Goal: Task Accomplishment & Management: Use online tool/utility

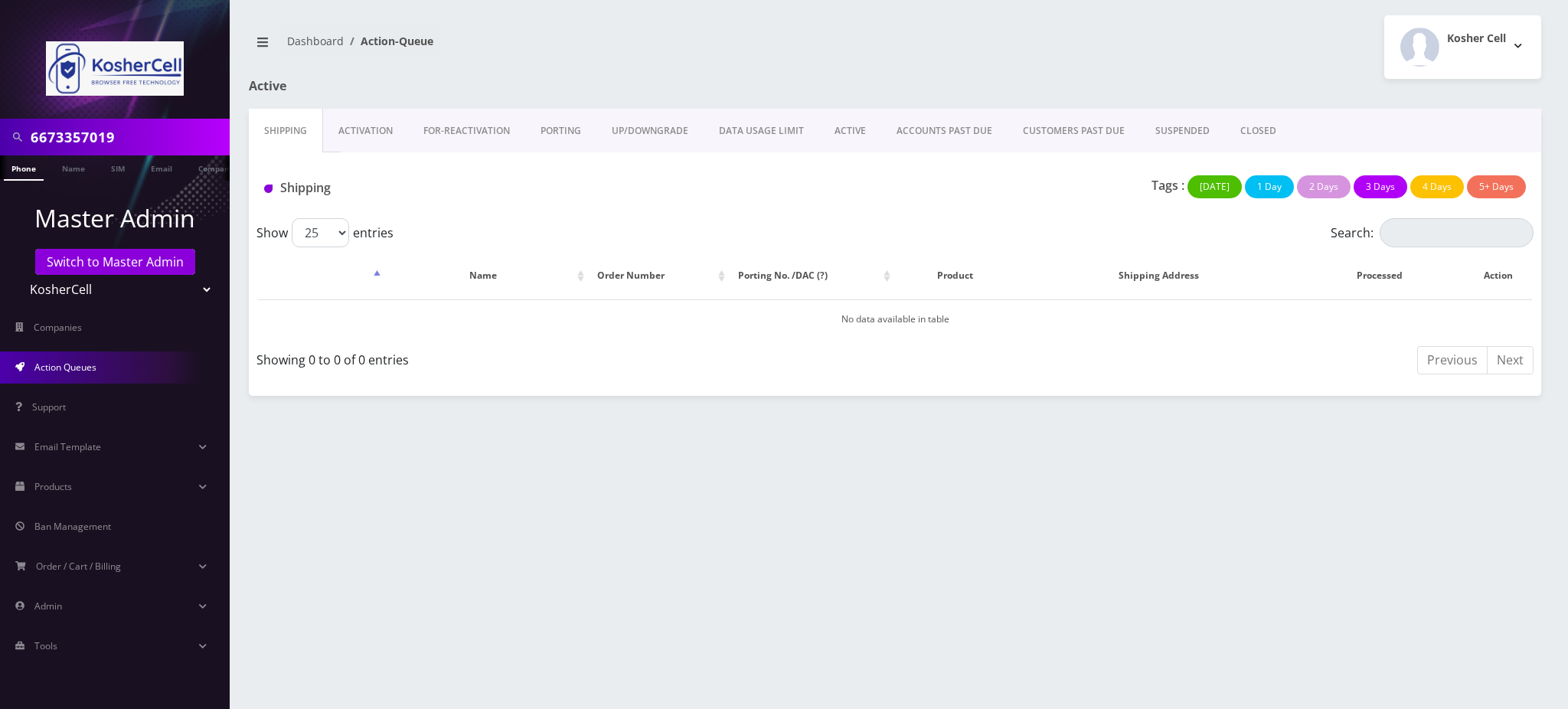
click at [137, 265] on link "Switch to Master Admin" at bounding box center [116, 262] width 160 height 26
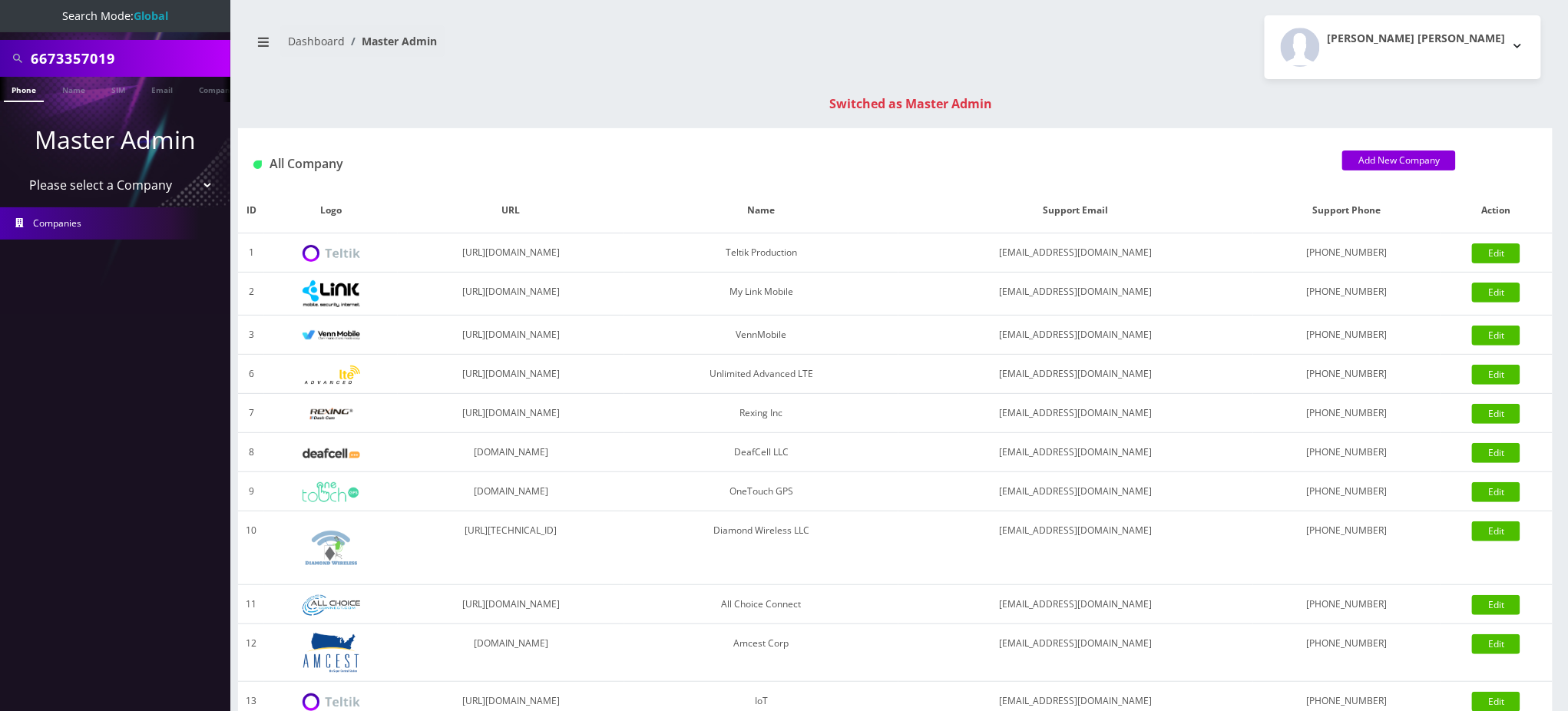
drag, startPoint x: 83, startPoint y: 61, endPoint x: 0, endPoint y: 45, distance: 84.5
click at [0, 45] on div "6673357019" at bounding box center [115, 58] width 230 height 36
type input "9297020300"
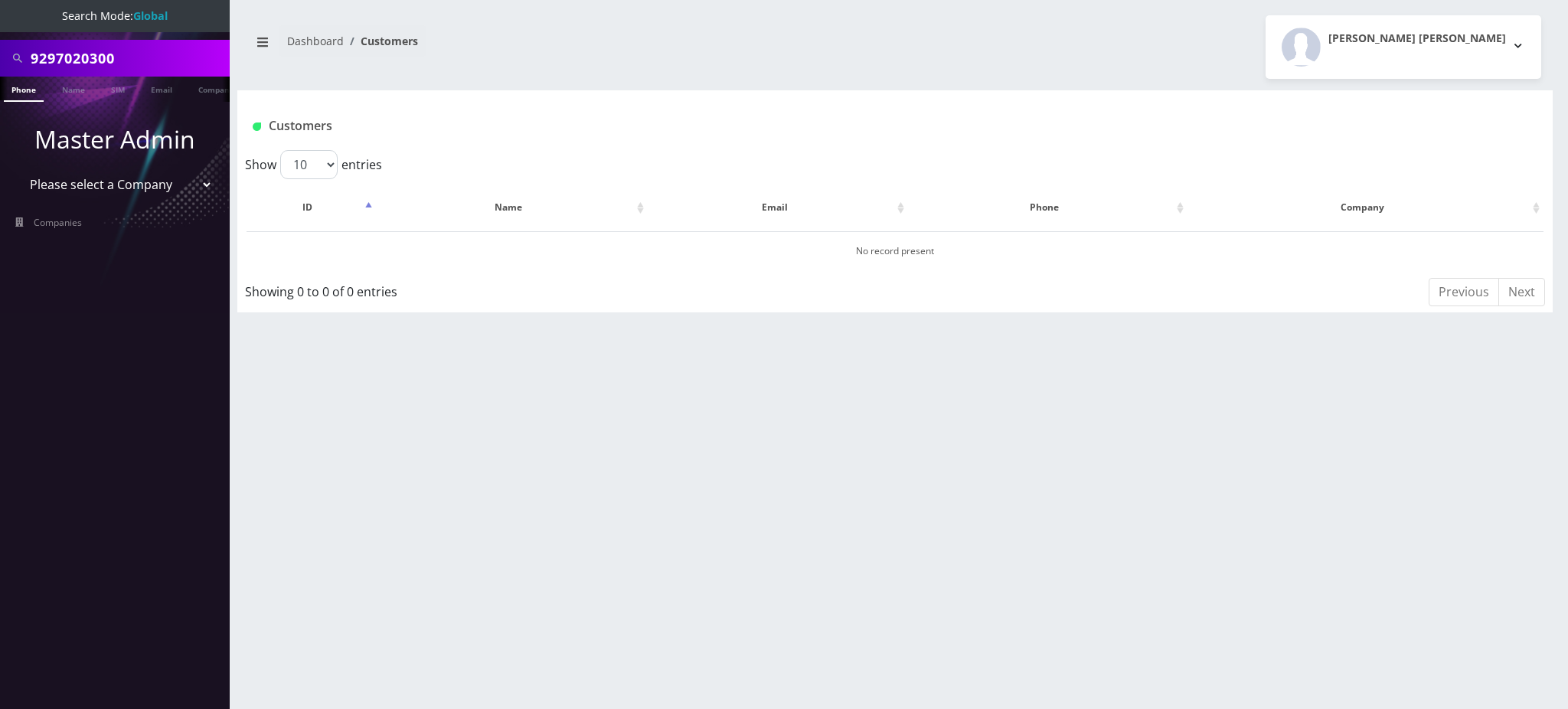
click at [129, 60] on input "9297020300" at bounding box center [129, 58] width 196 height 29
click at [145, 61] on input "9297020300" at bounding box center [129, 58] width 196 height 29
click at [162, 55] on input "9297020300" at bounding box center [129, 58] width 196 height 29
drag, startPoint x: 173, startPoint y: 51, endPoint x: 0, endPoint y: 58, distance: 173.1
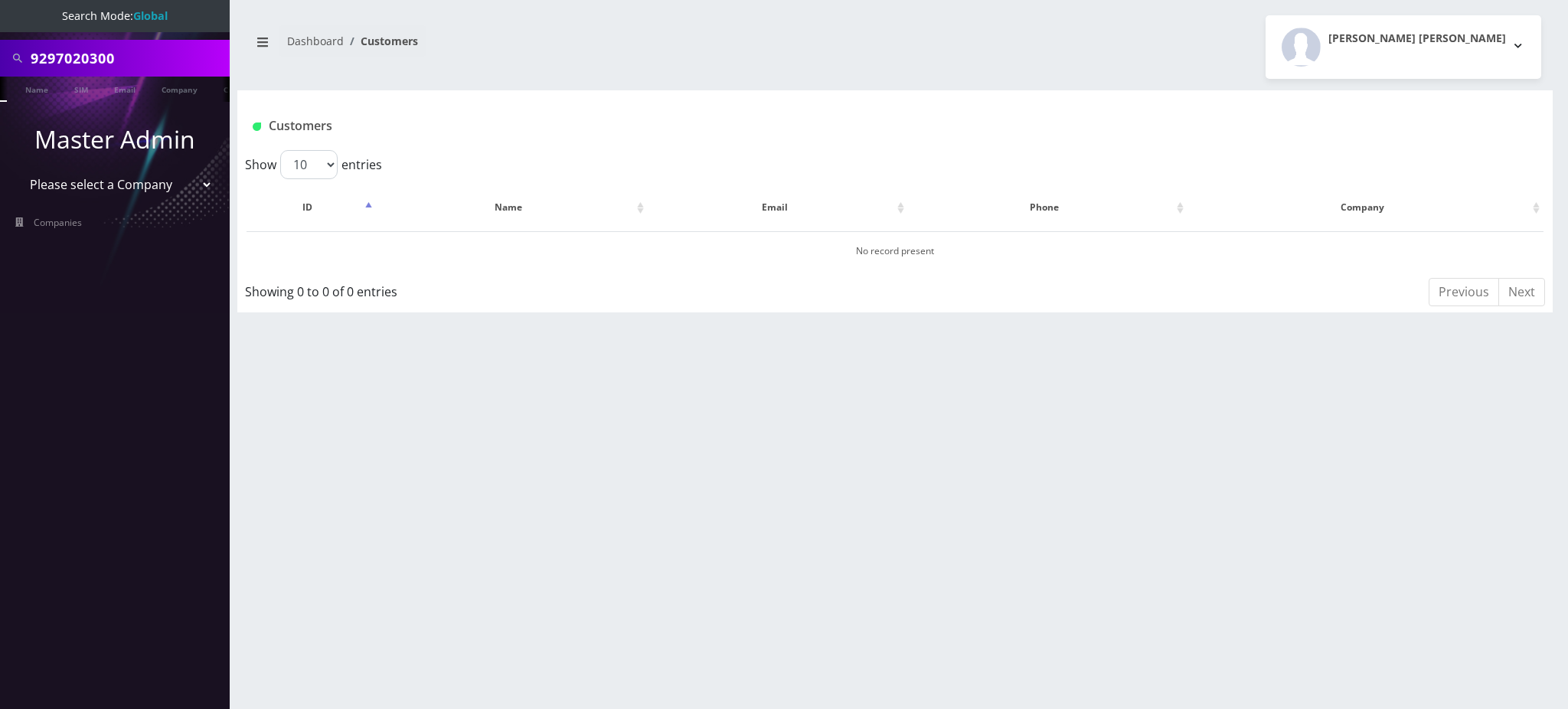
click at [0, 58] on div "9297020300" at bounding box center [115, 57] width 230 height 36
type input "a"
type input "[PERSON_NAME]"
click at [42, 90] on link "Name" at bounding box center [36, 89] width 38 height 25
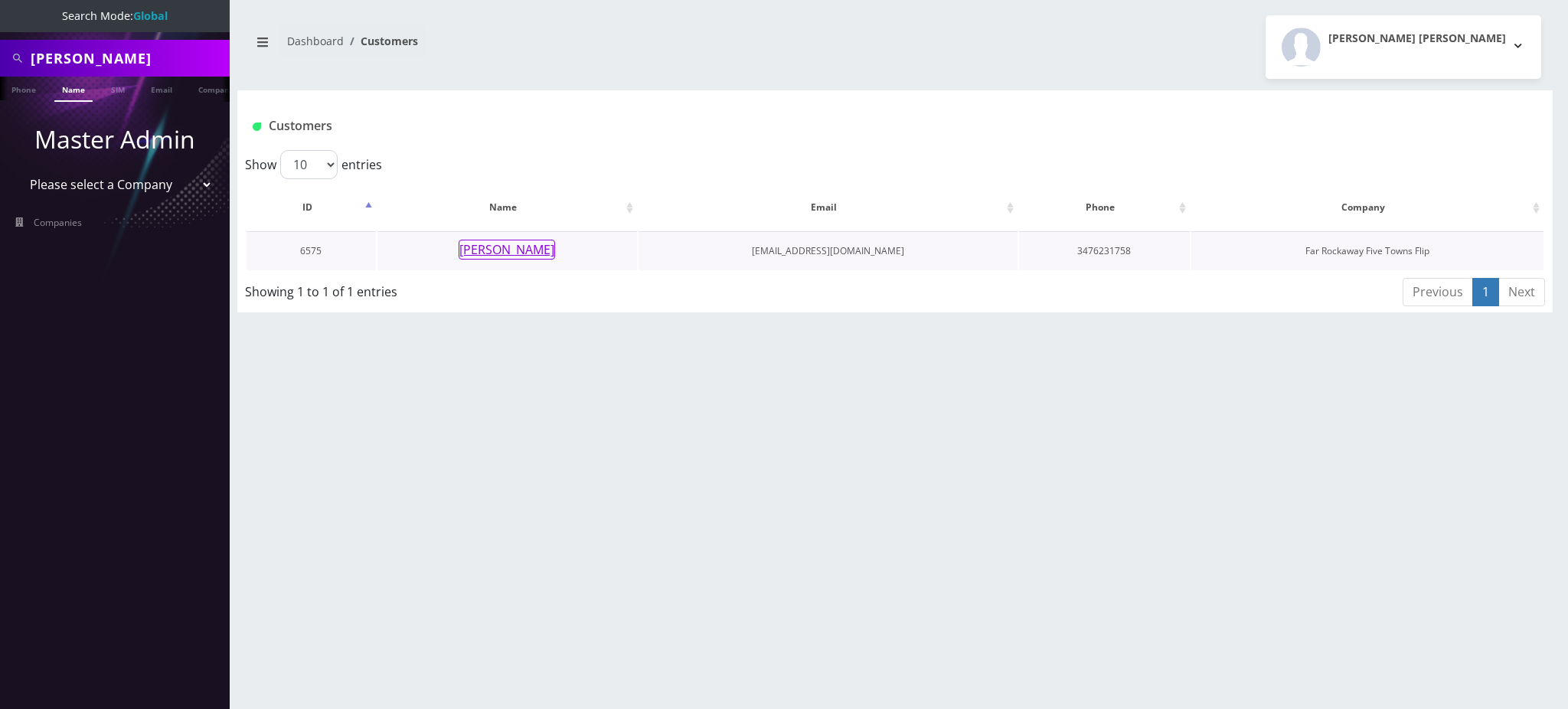
click at [510, 253] on button "perel endzweig" at bounding box center [506, 249] width 96 height 20
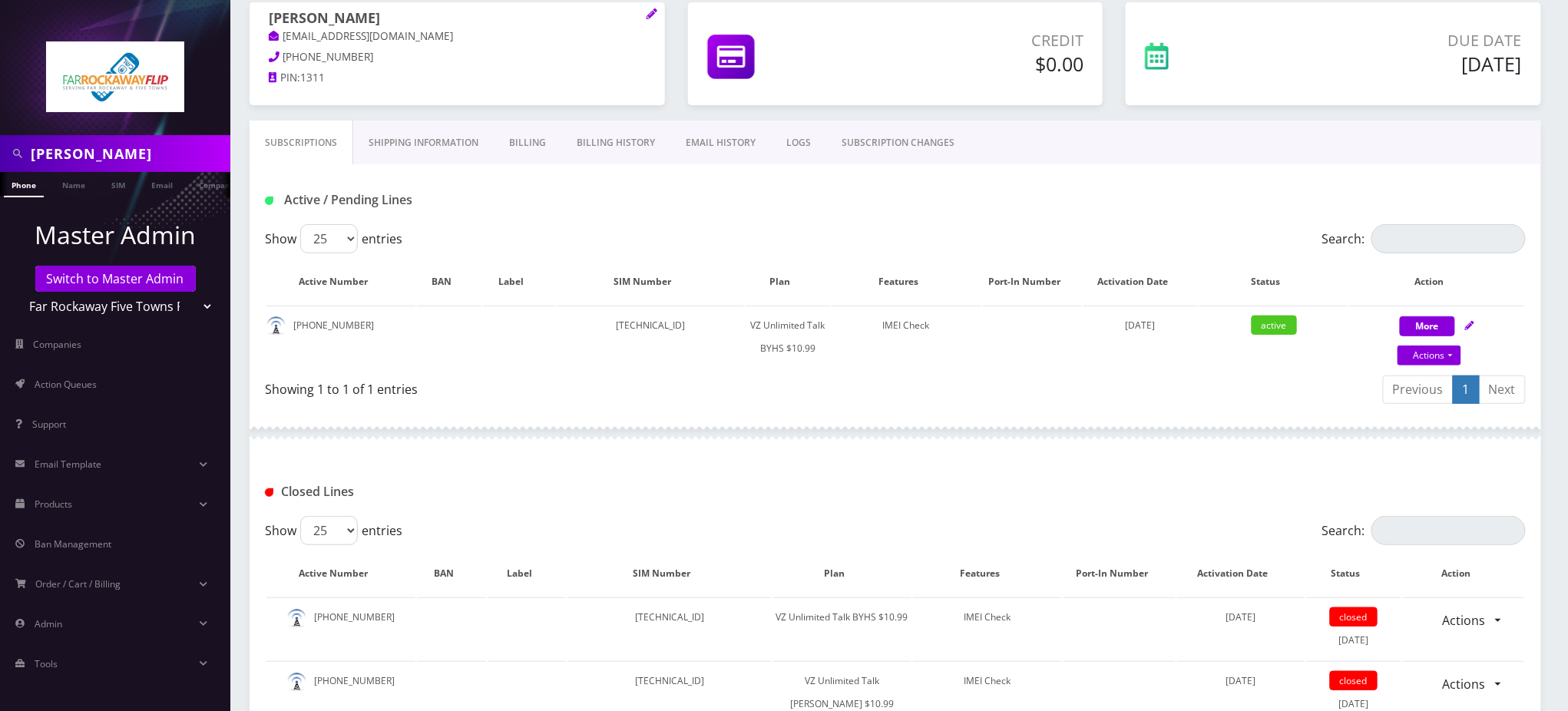
scroll to position [307, 0]
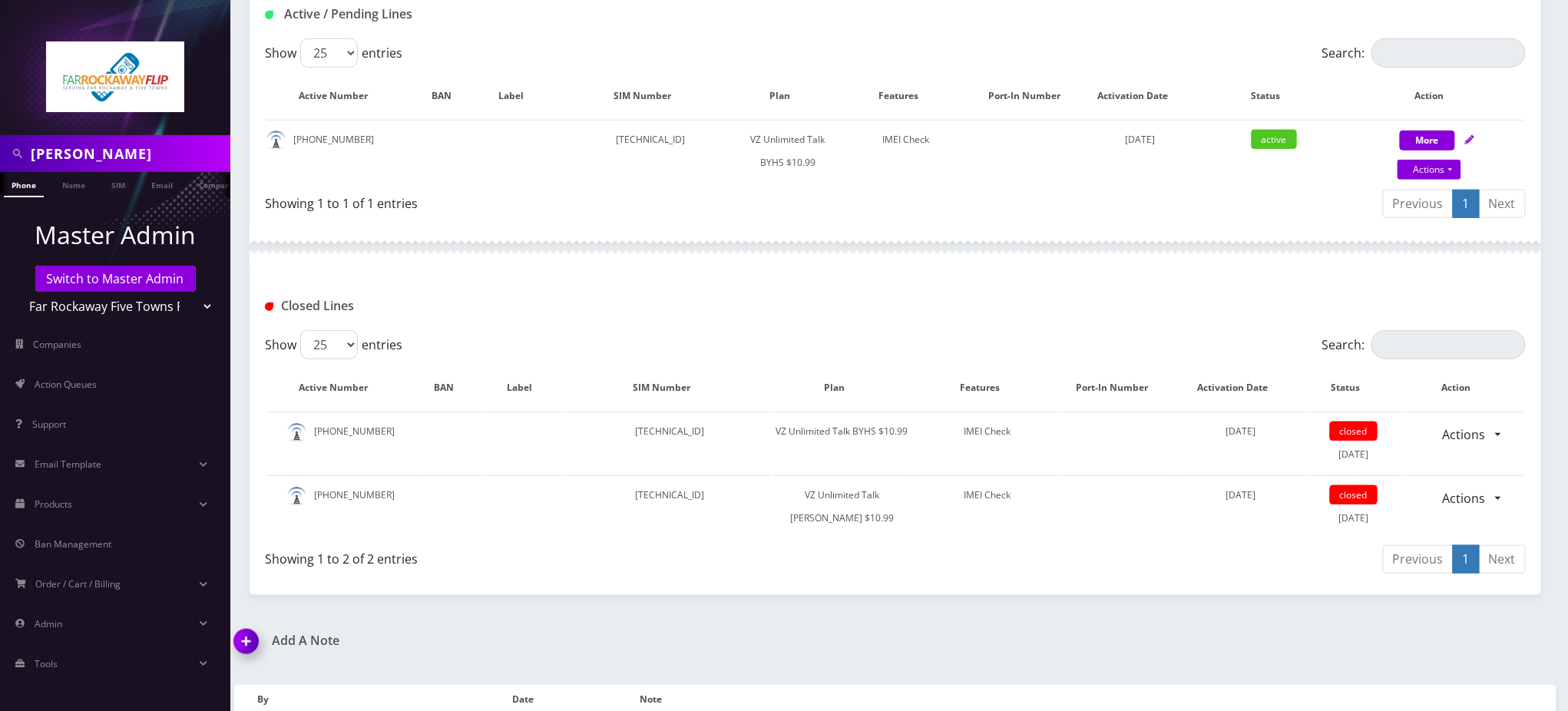
click at [559, 323] on div "Closed Lines" at bounding box center [895, 300] width 1292 height 60
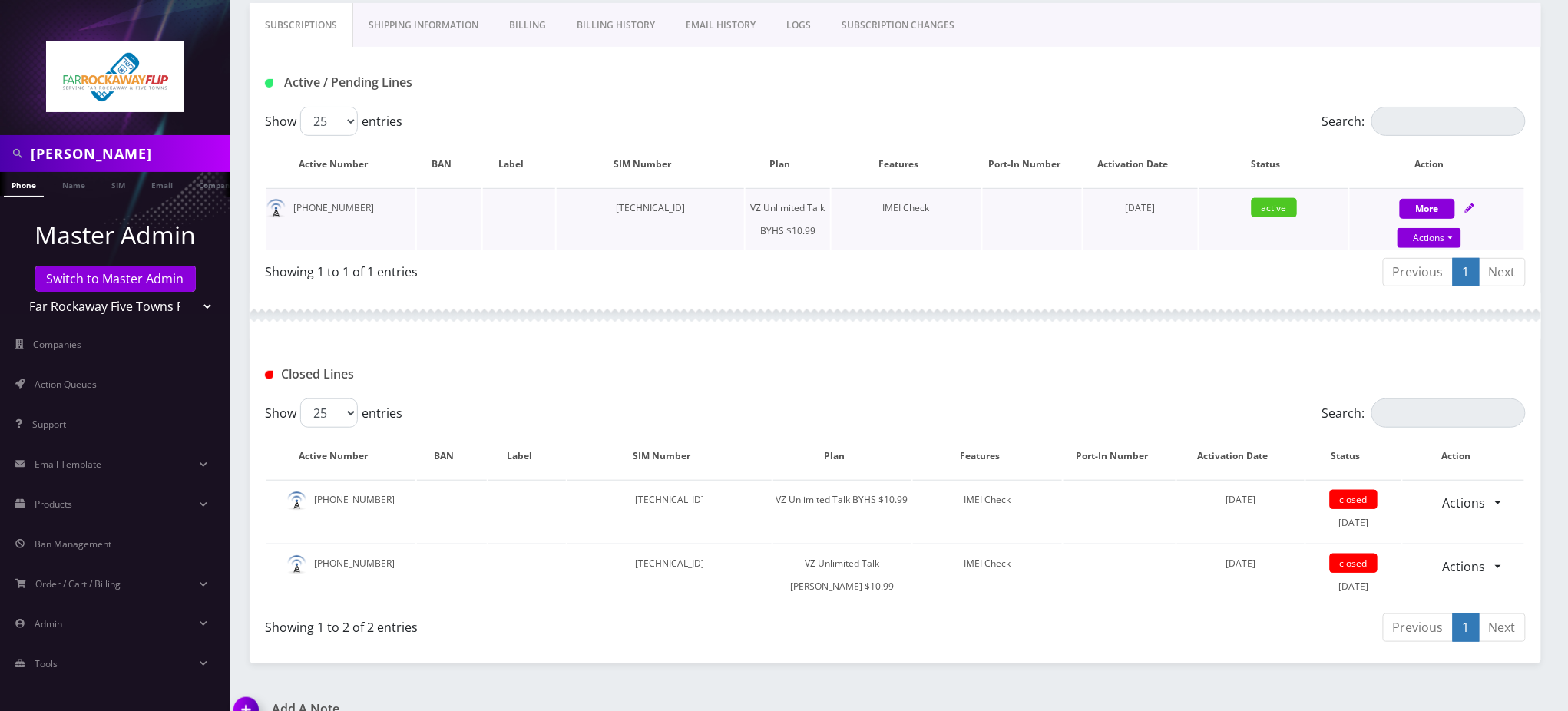
scroll to position [204, 0]
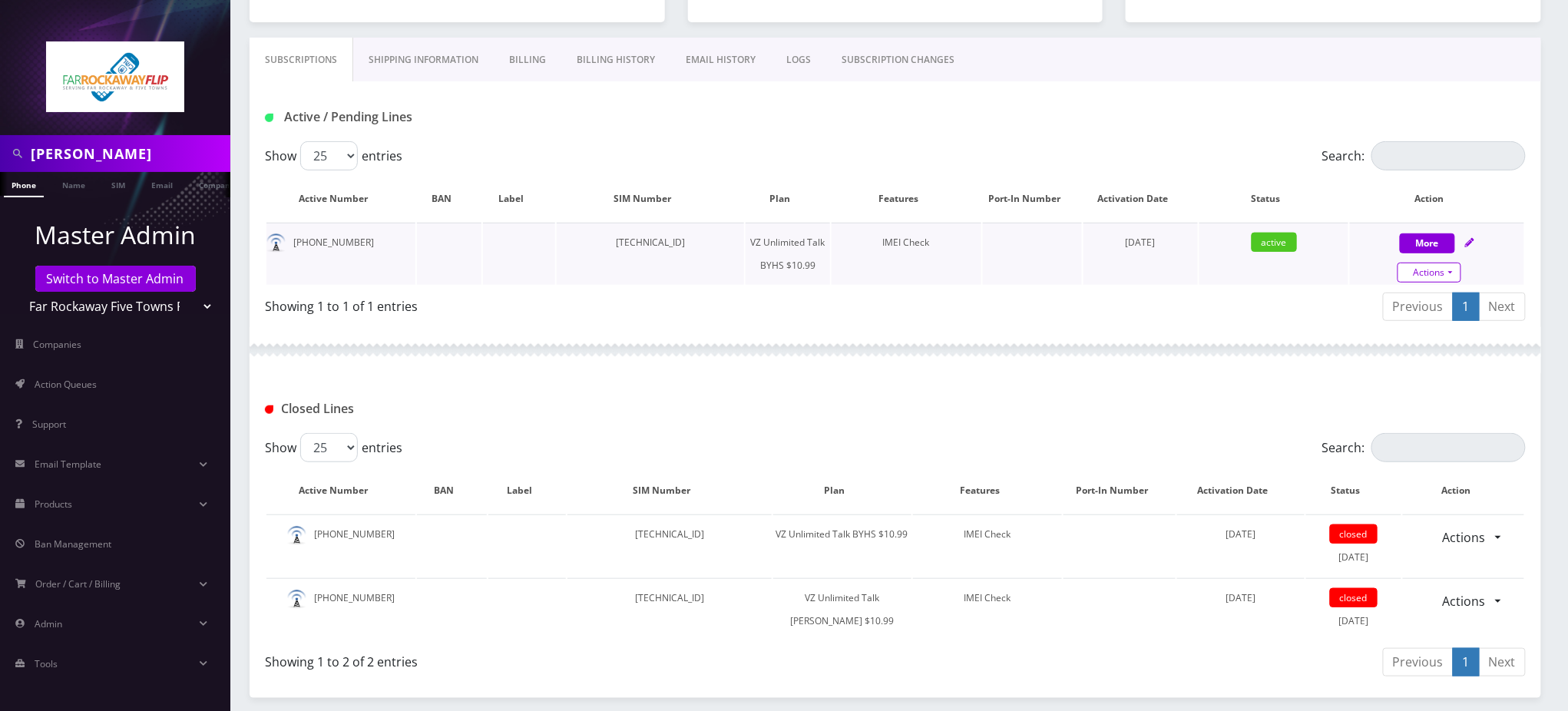
click at [1442, 269] on link "Actions" at bounding box center [1429, 272] width 64 height 20
select select "467"
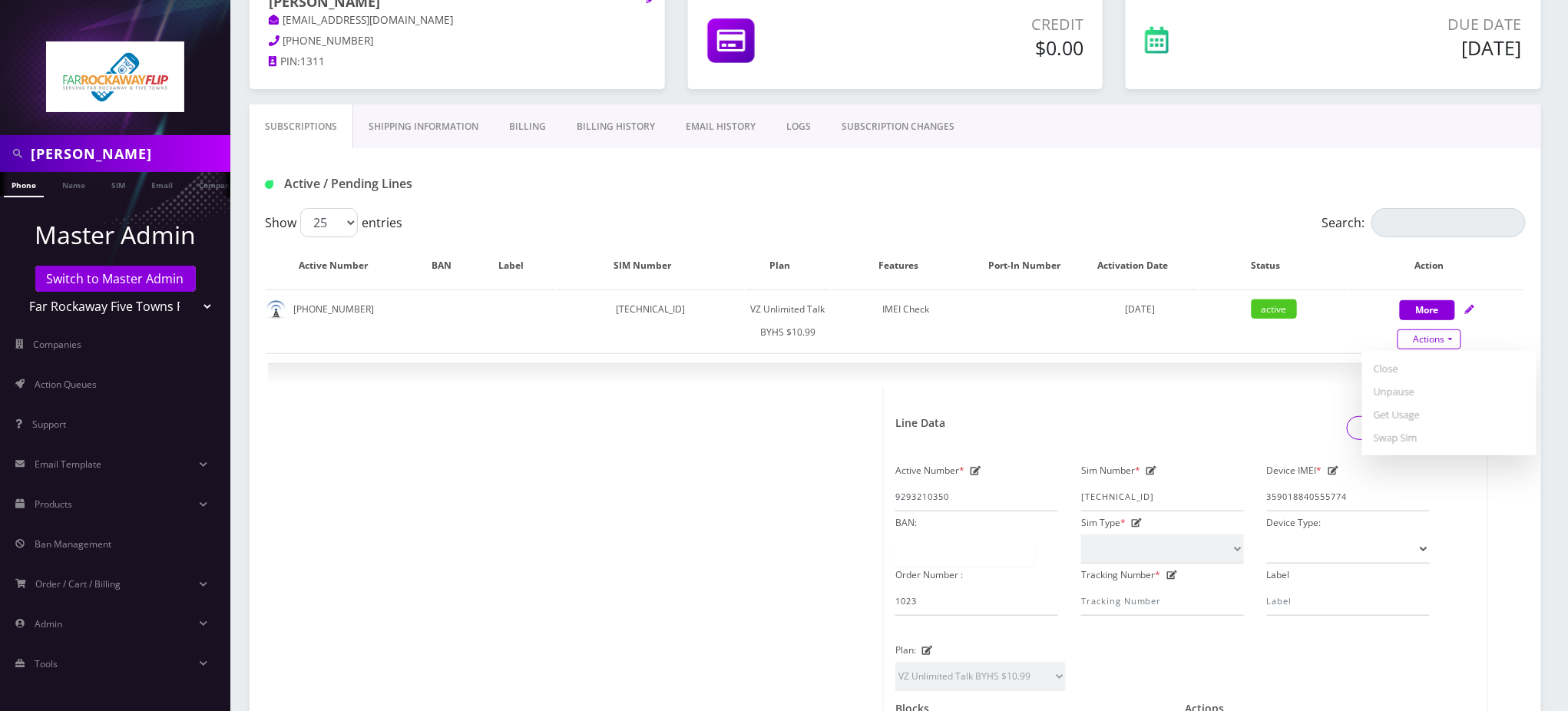
scroll to position [102, 0]
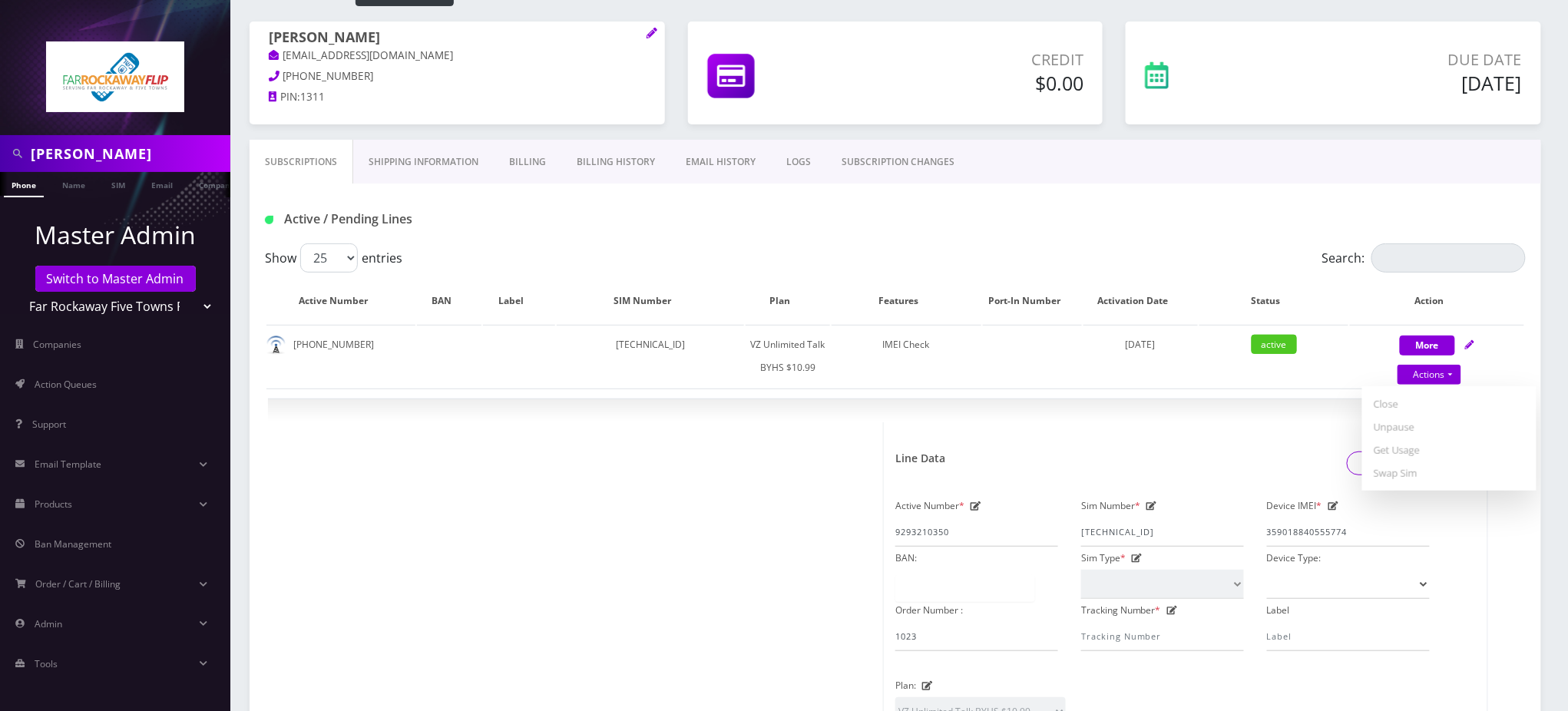
click at [853, 257] on div "Show 25 50 100 250 500 entries" at bounding box center [738, 258] width 946 height 29
click at [610, 209] on div "Active / Pending Lines" at bounding box center [468, 219] width 428 height 25
click at [538, 222] on h1 "Active / Pending Lines" at bounding box center [467, 219] width 405 height 15
drag, startPoint x: 142, startPoint y: 154, endPoint x: 0, endPoint y: 154, distance: 142.0
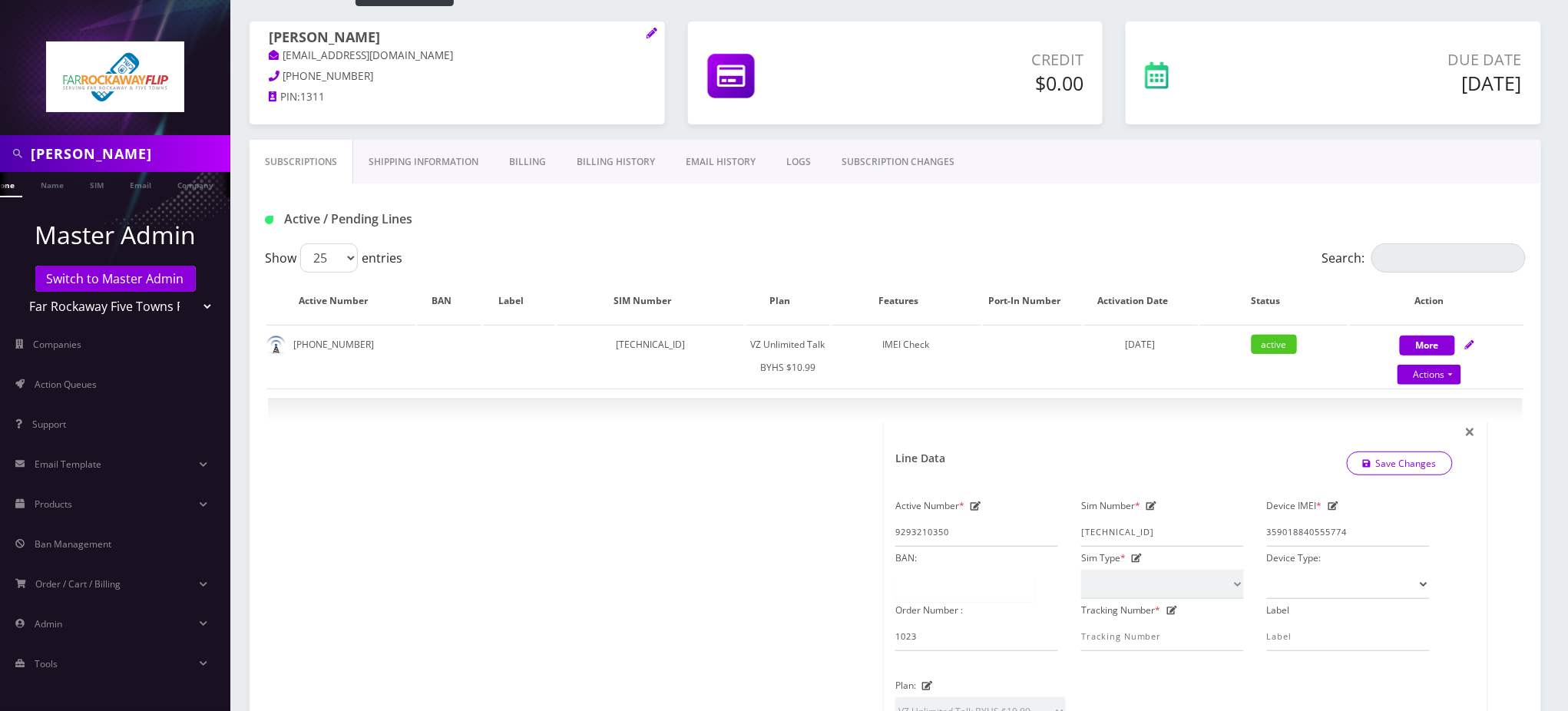
click at [0, 154] on div "endzweig" at bounding box center [115, 153] width 230 height 36
type input "7187020300"
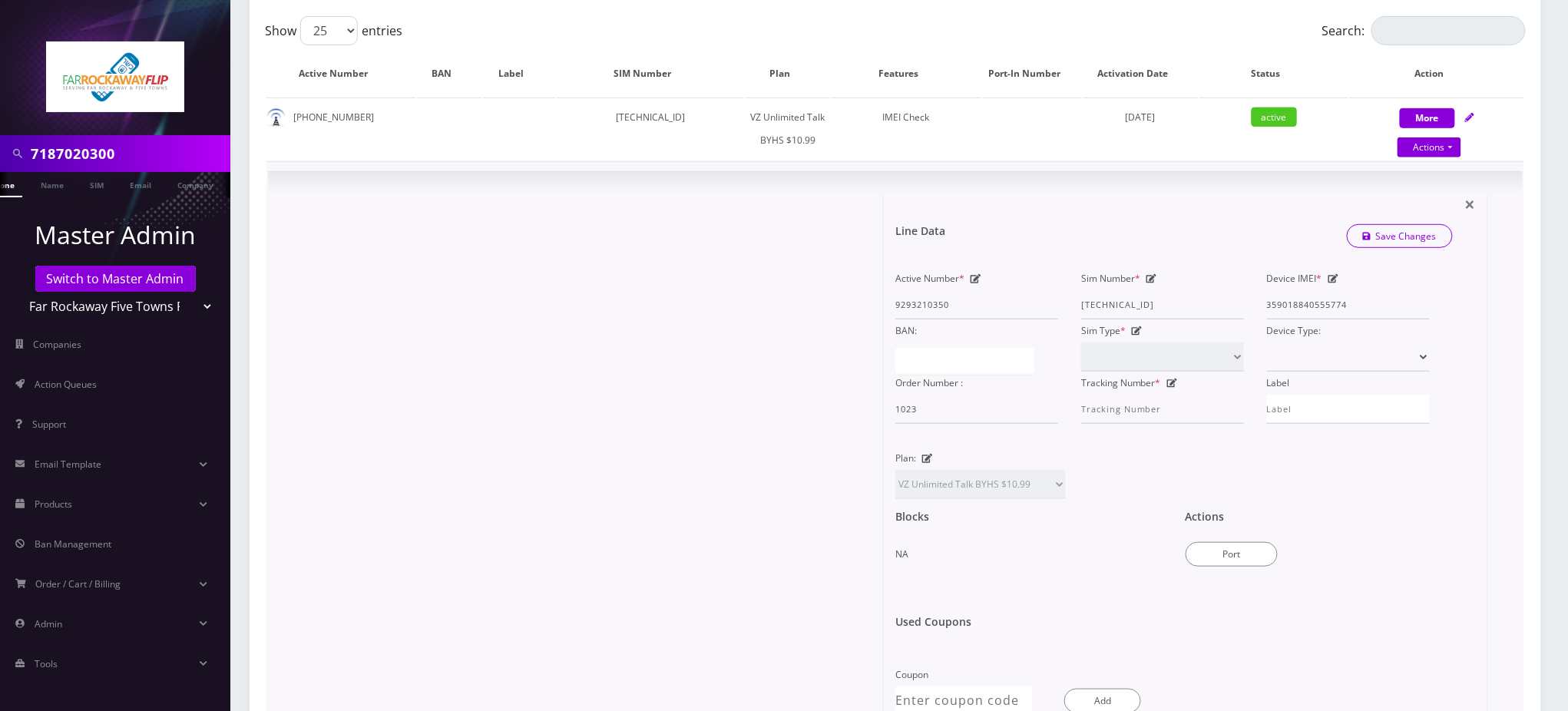
scroll to position [204, 0]
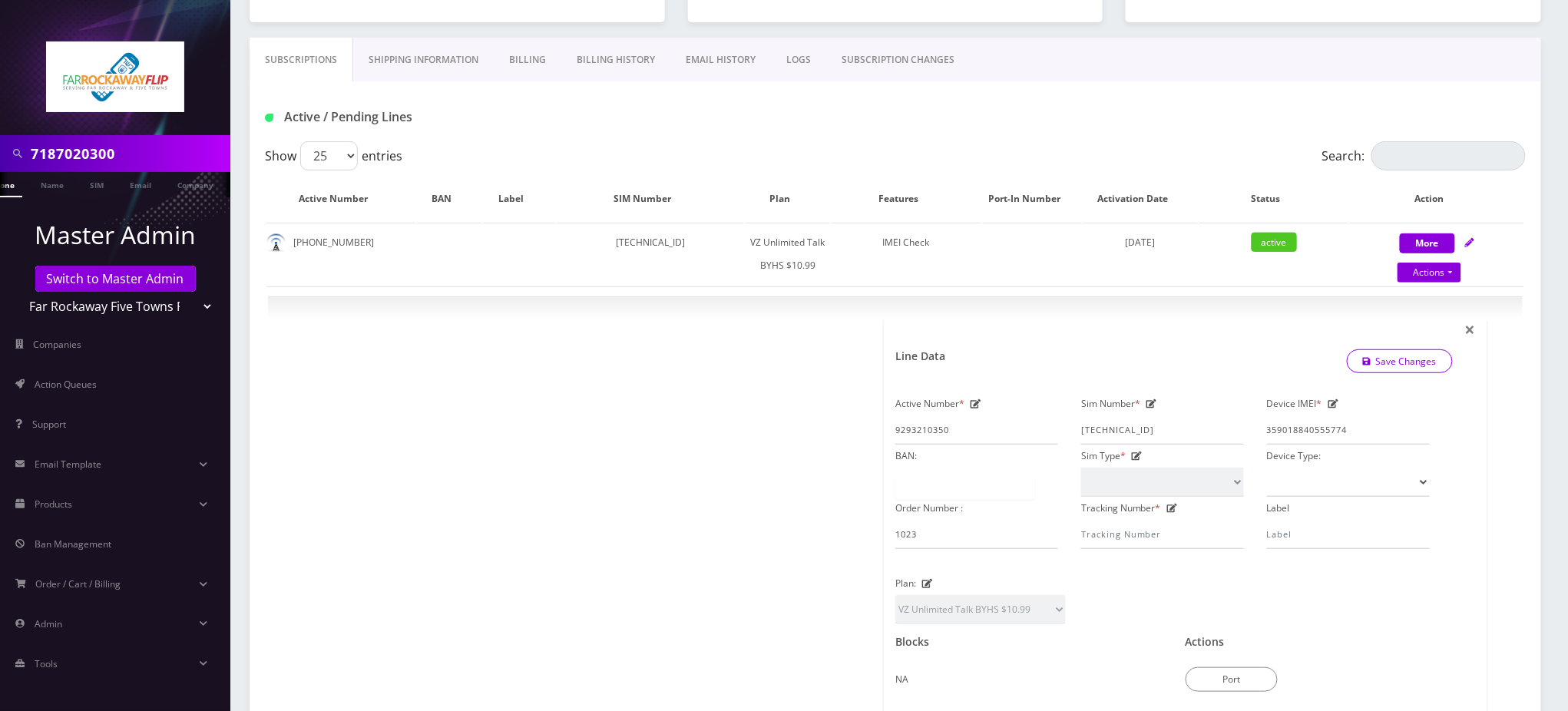
click at [645, 135] on div "Active / Pending Lines" at bounding box center [895, 111] width 1292 height 60
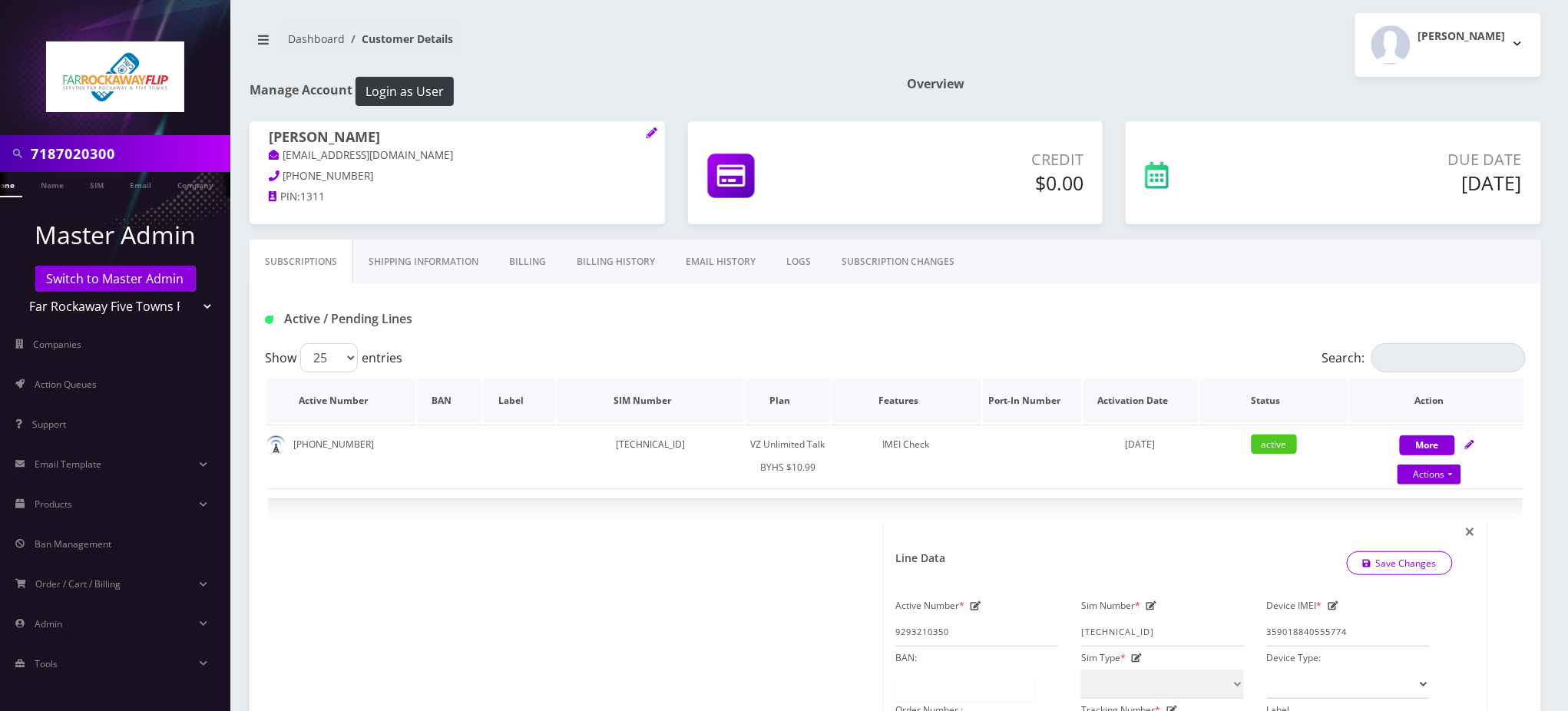
scroll to position [0, 0]
drag, startPoint x: 120, startPoint y: 154, endPoint x: 0, endPoint y: 78, distance: 142.0
click at [0, 79] on nav "7187020300 Phone Name SIM Email Company Customer Master Admin Switch to Master …" at bounding box center [115, 355] width 230 height 711
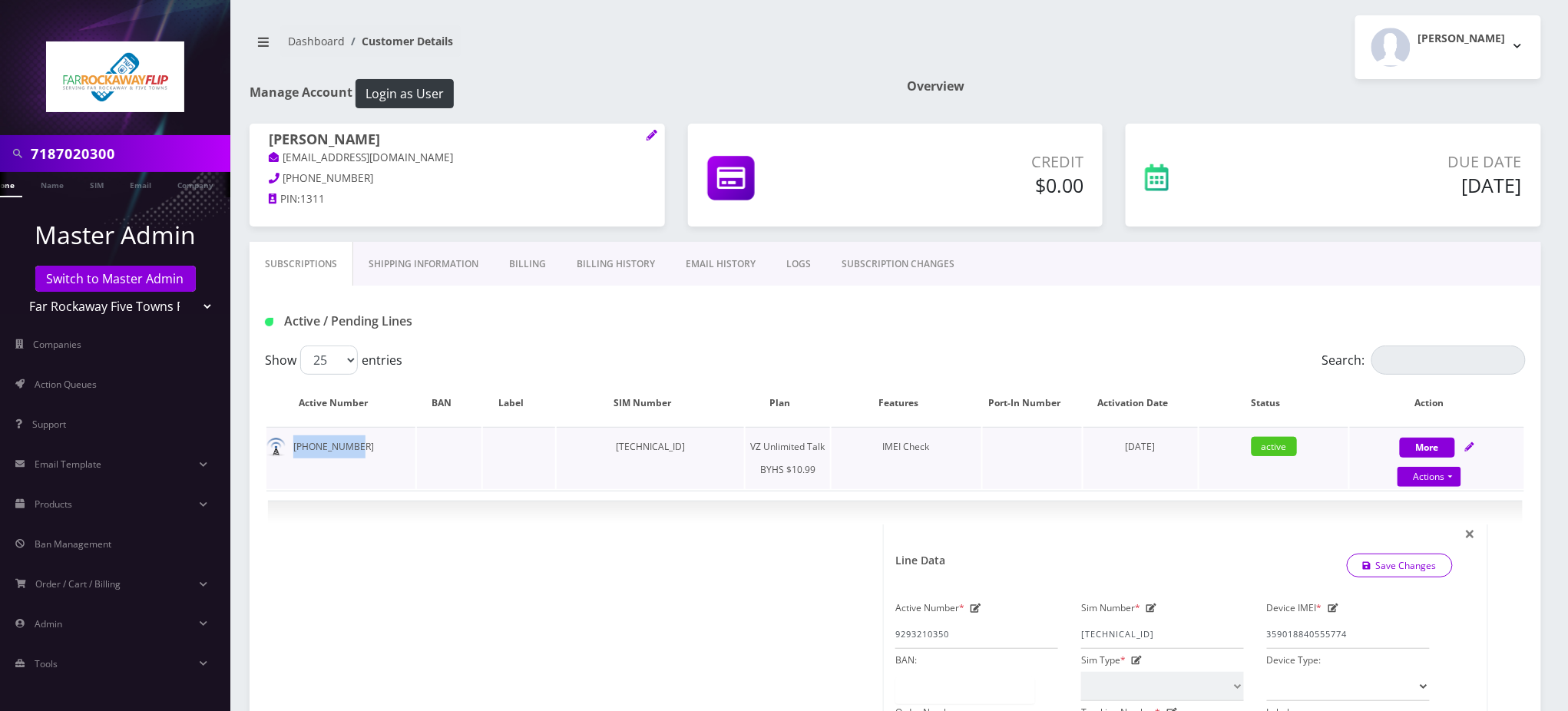
drag, startPoint x: 364, startPoint y: 443, endPoint x: 293, endPoint y: 450, distance: 71.3
click at [293, 450] on td "929-321-0350" at bounding box center [341, 458] width 149 height 62
copy td "929-321-0350"
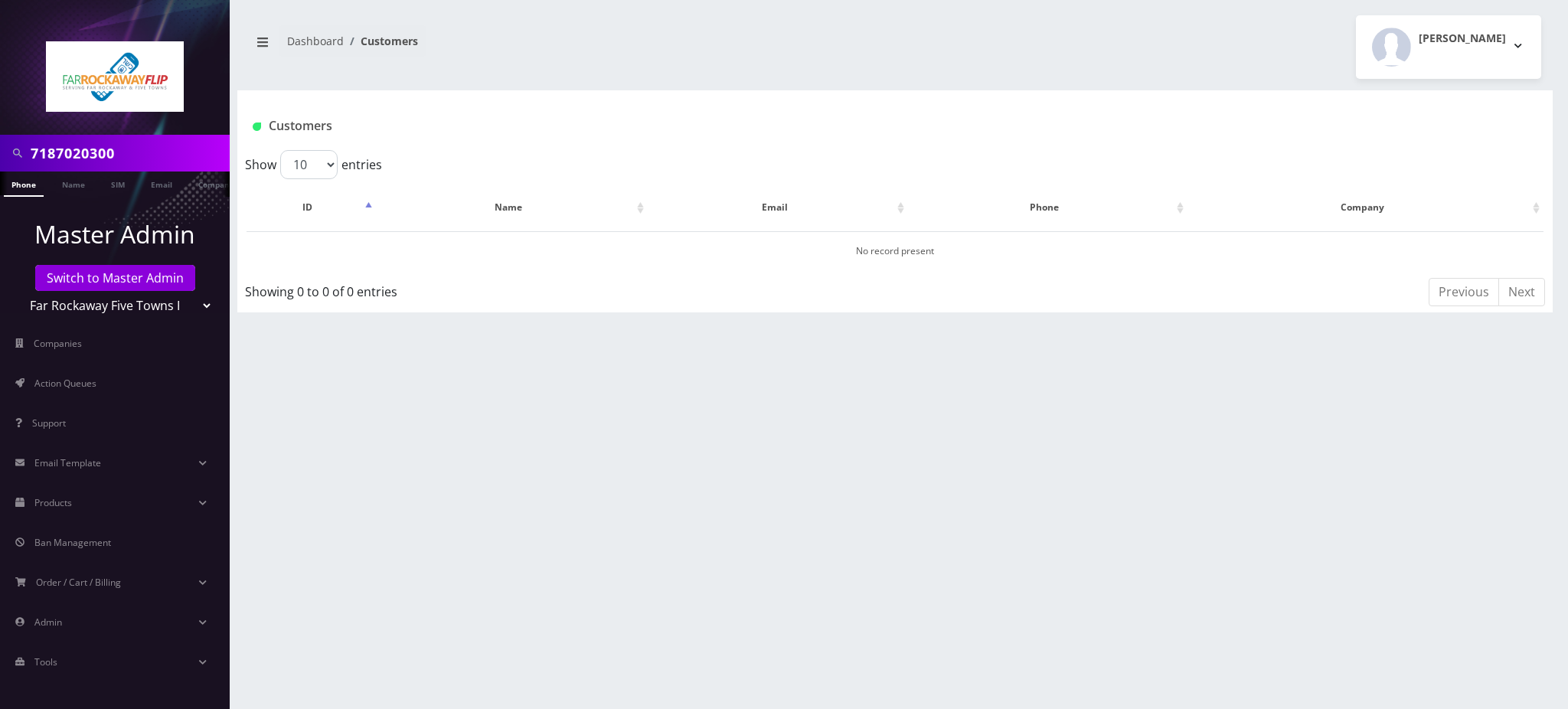
click at [92, 158] on input "7187020300" at bounding box center [129, 153] width 196 height 29
